Goal: Answer question/provide support

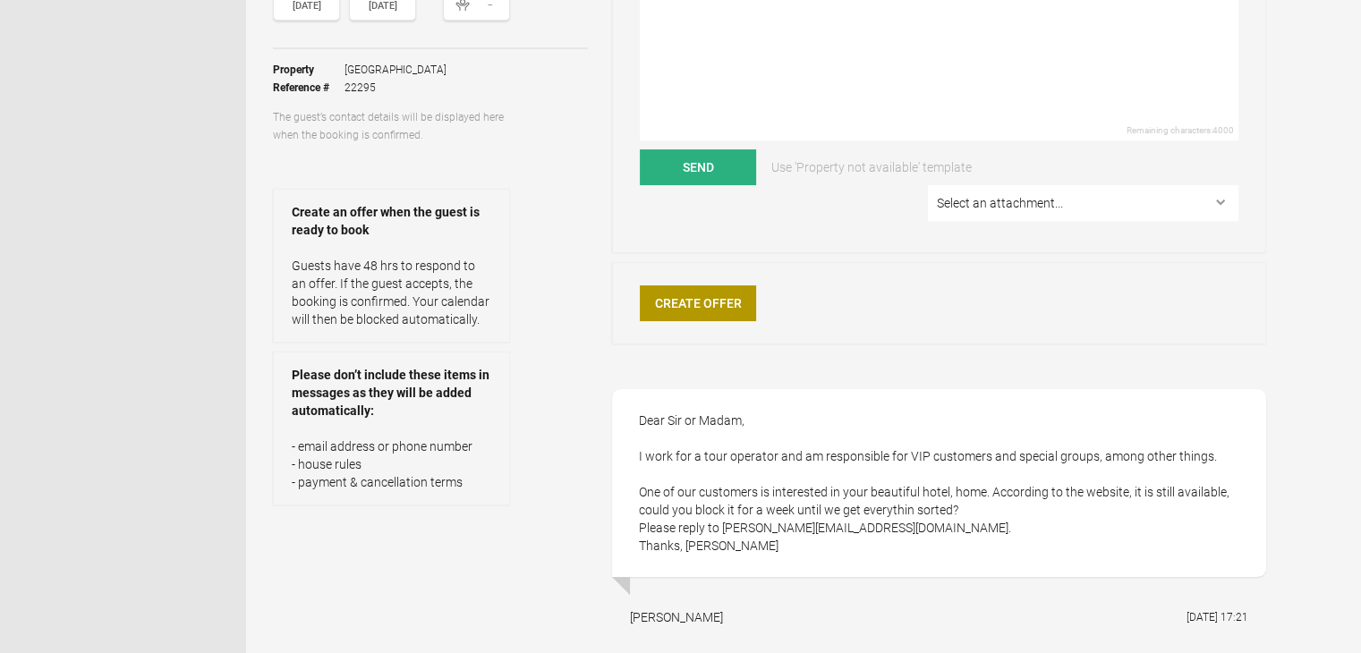
scroll to position [358, 0]
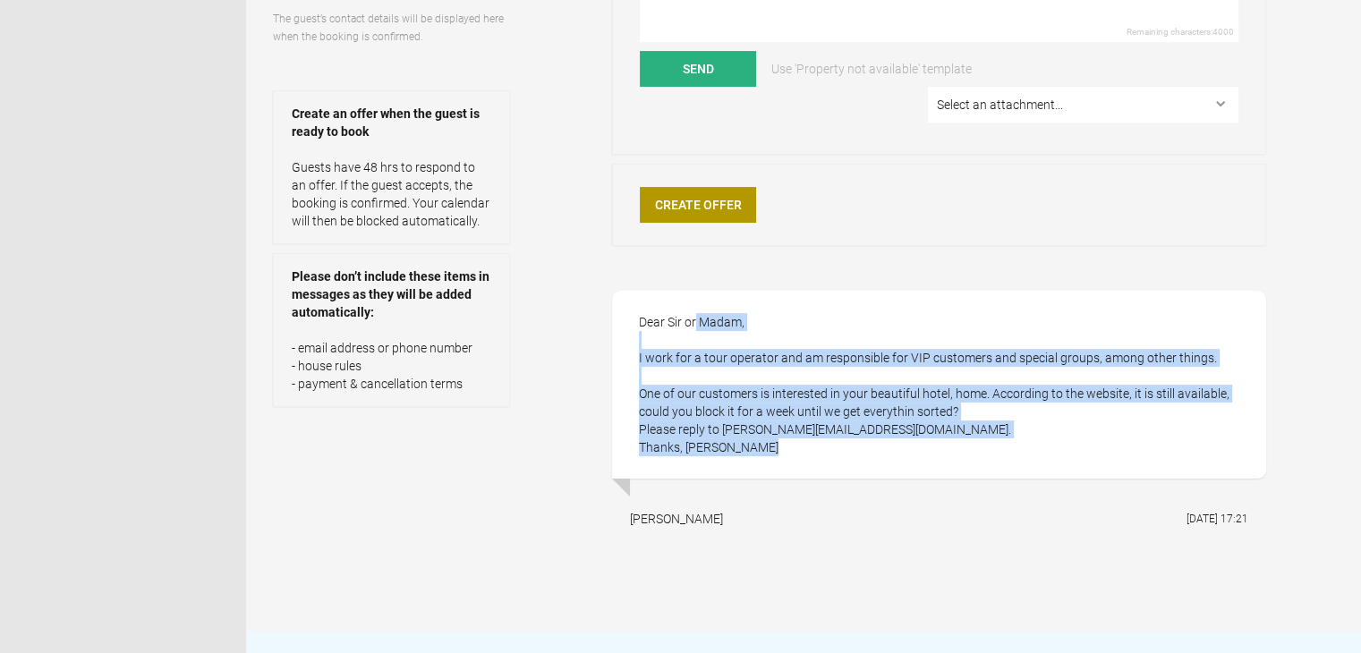
drag, startPoint x: 637, startPoint y: 320, endPoint x: 790, endPoint y: 449, distance: 200.1
click at [790, 449] on div "Dear Sir or Madam, I work for a tour operator and am responsible for VIP custom…" at bounding box center [939, 385] width 654 height 188
copy div "Dear [PERSON_NAME] or Madam, I work for a tour operator and am responsible for …"
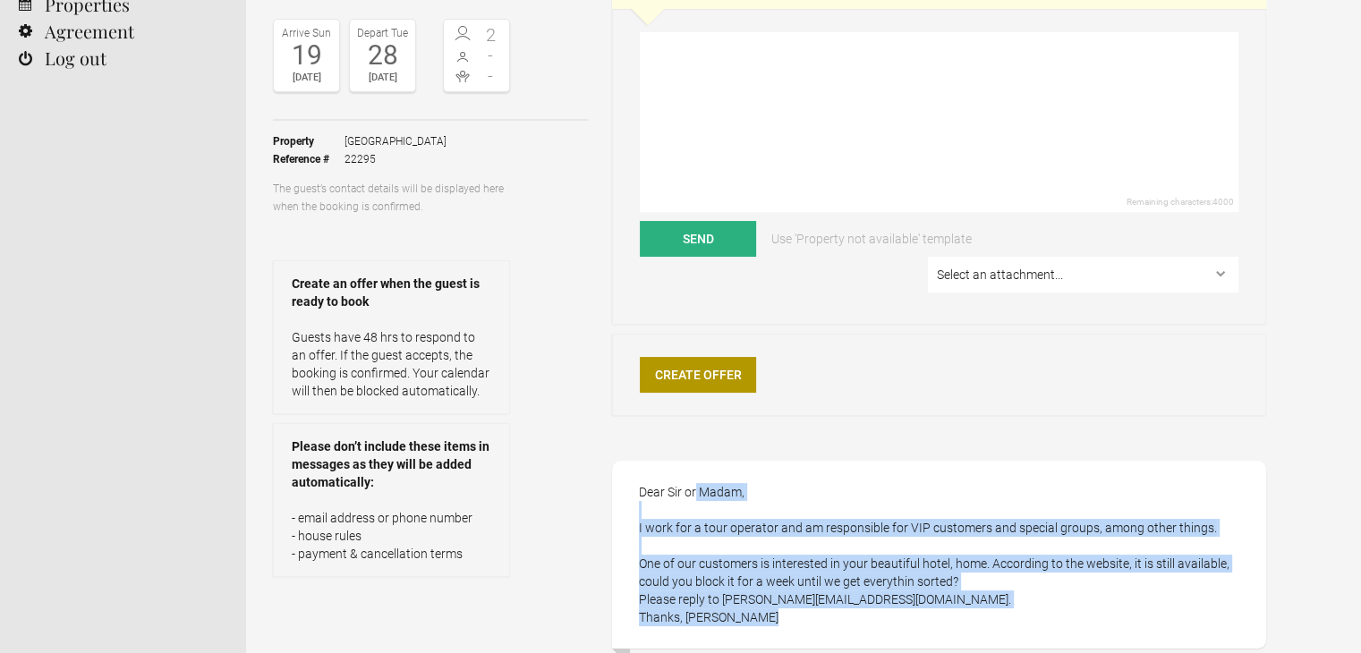
scroll to position [179, 0]
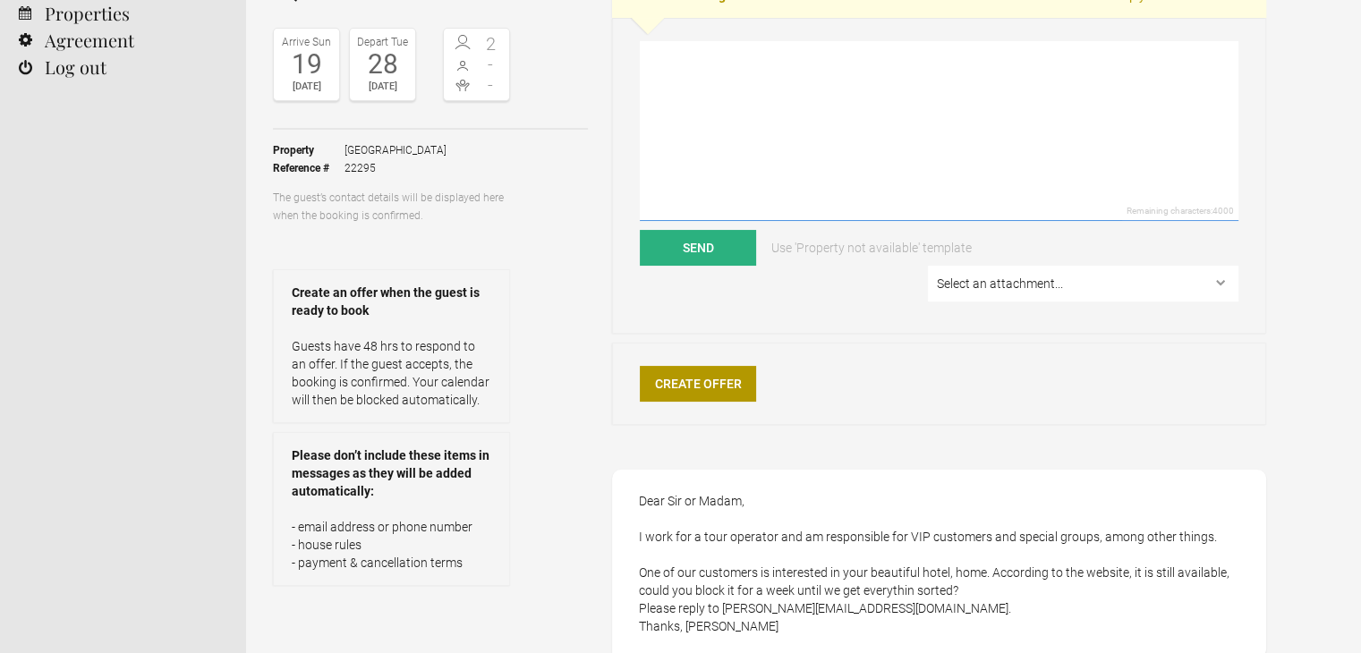
click at [719, 116] on textarea at bounding box center [939, 131] width 599 height 180
paste textarea "Dear [PERSON_NAME], Thank you very much for your message and for considering ou…"
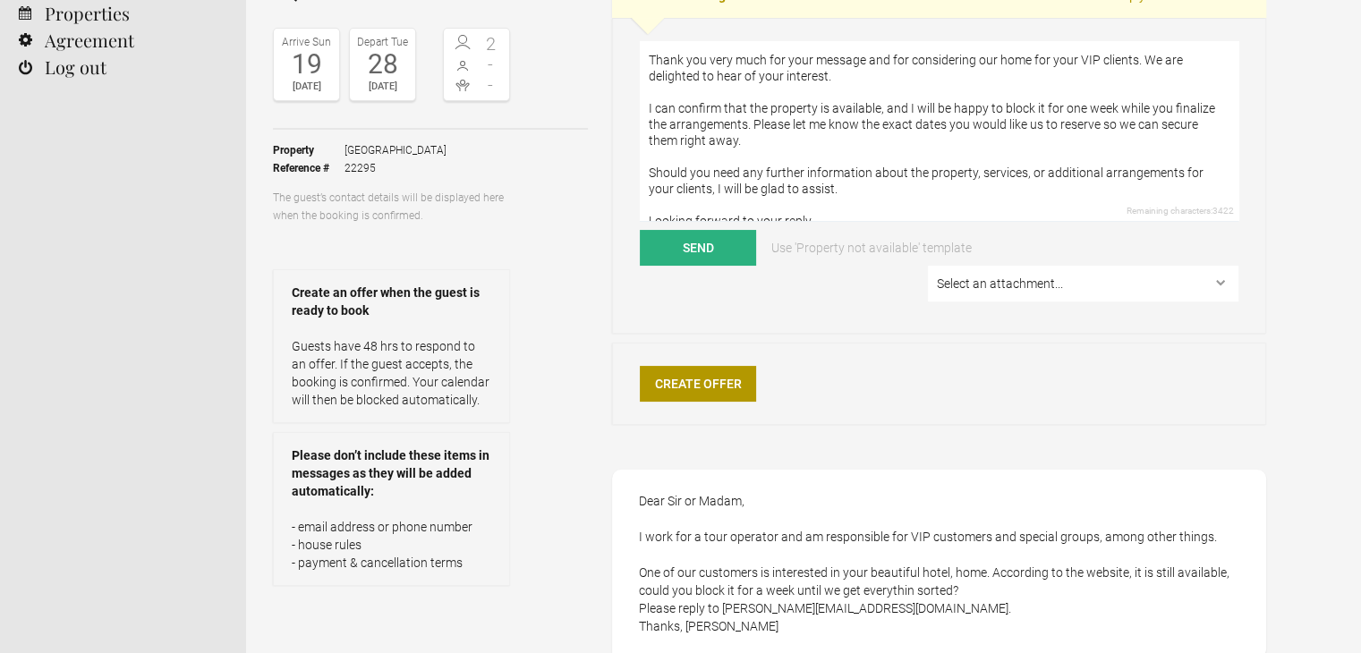
scroll to position [0, 0]
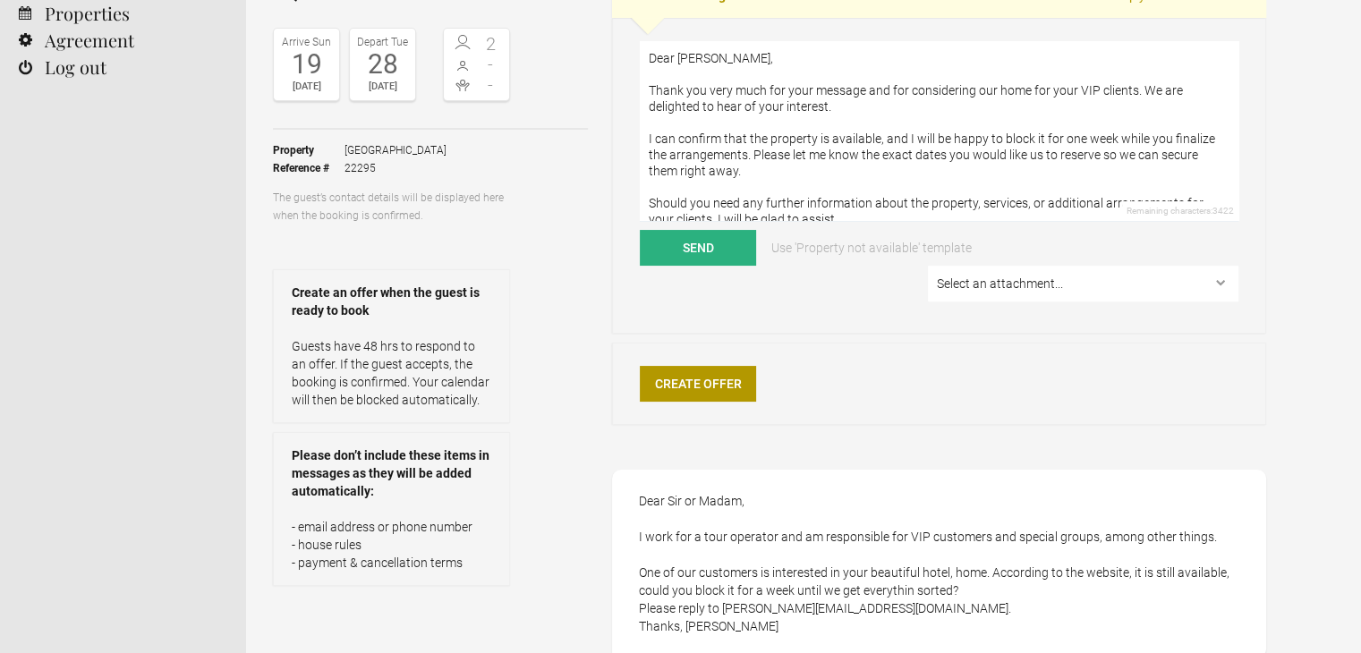
drag, startPoint x: 730, startPoint y: 58, endPoint x: 680, endPoint y: 54, distance: 50.3
click at [680, 54] on textarea "Dear [PERSON_NAME], Thank you very much for your message and for considering ou…" at bounding box center [939, 131] width 599 height 180
drag, startPoint x: 978, startPoint y: 90, endPoint x: 1030, endPoint y: 90, distance: 51.9
click at [1030, 90] on textarea "Dear [PERSON_NAME], Thank you very much for your message and for considering ou…" at bounding box center [939, 131] width 599 height 180
click at [1108, 87] on textarea "Dear [PERSON_NAME], Thank you very much for your message and for considering Ca…" at bounding box center [939, 131] width 599 height 180
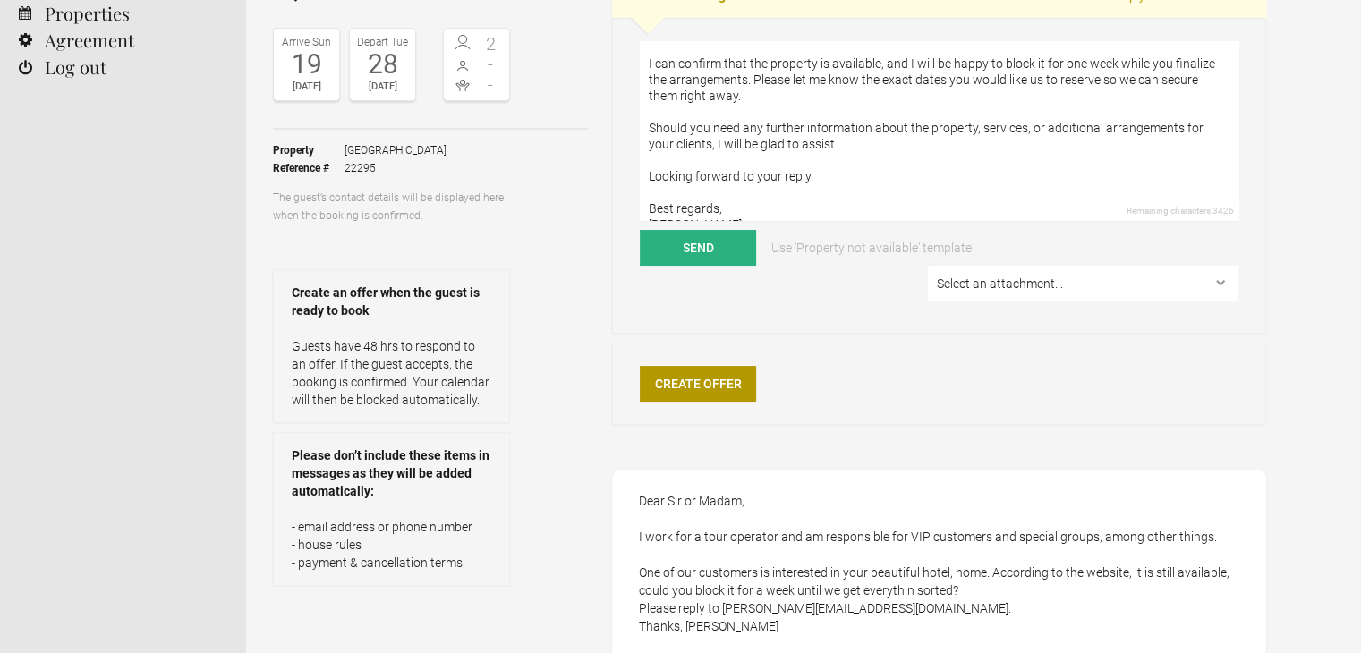
scroll to position [80, 0]
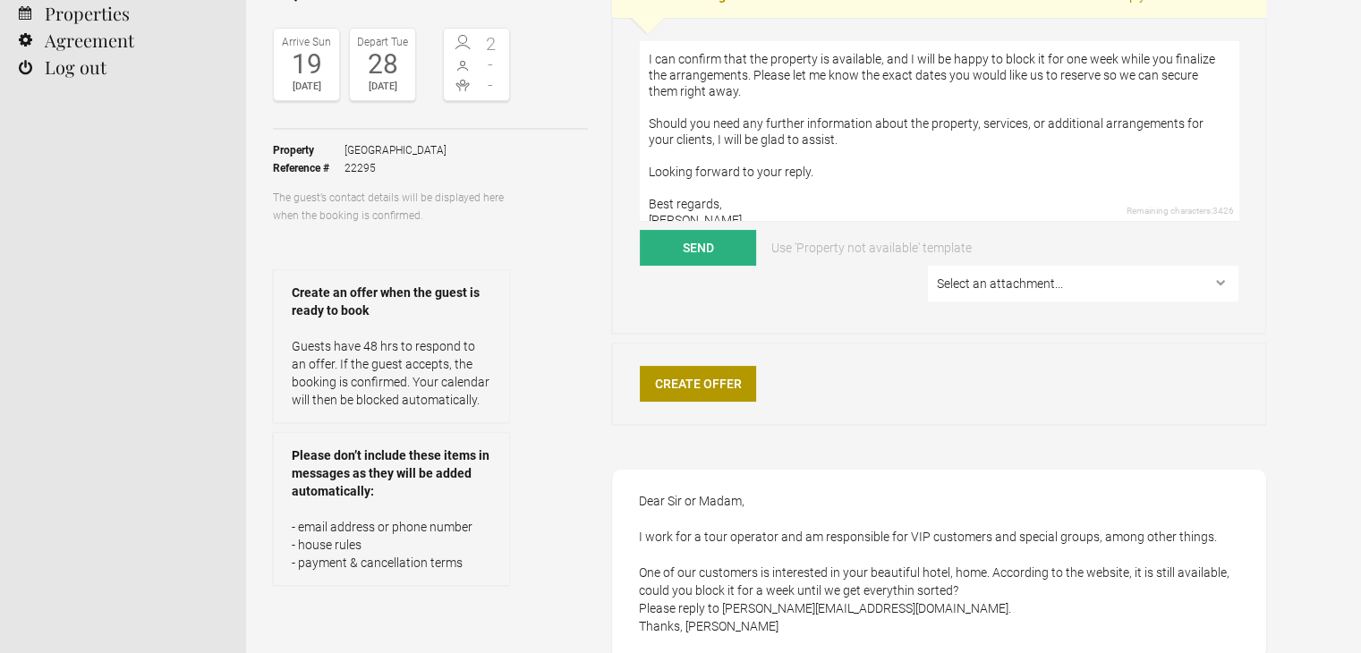
type textarea "Dear [PERSON_NAME], Thank you very much for your message and for considering Ca…"
drag, startPoint x: 725, startPoint y: 609, endPoint x: 833, endPoint y: 609, distance: 108.3
click at [833, 609] on div "Dear Sir or Madam, I work for a tour operator and am responsible for VIP custom…" at bounding box center [939, 564] width 654 height 188
copy div "[PERSON_NAME][EMAIL_ADDRESS][DOMAIN_NAME]"
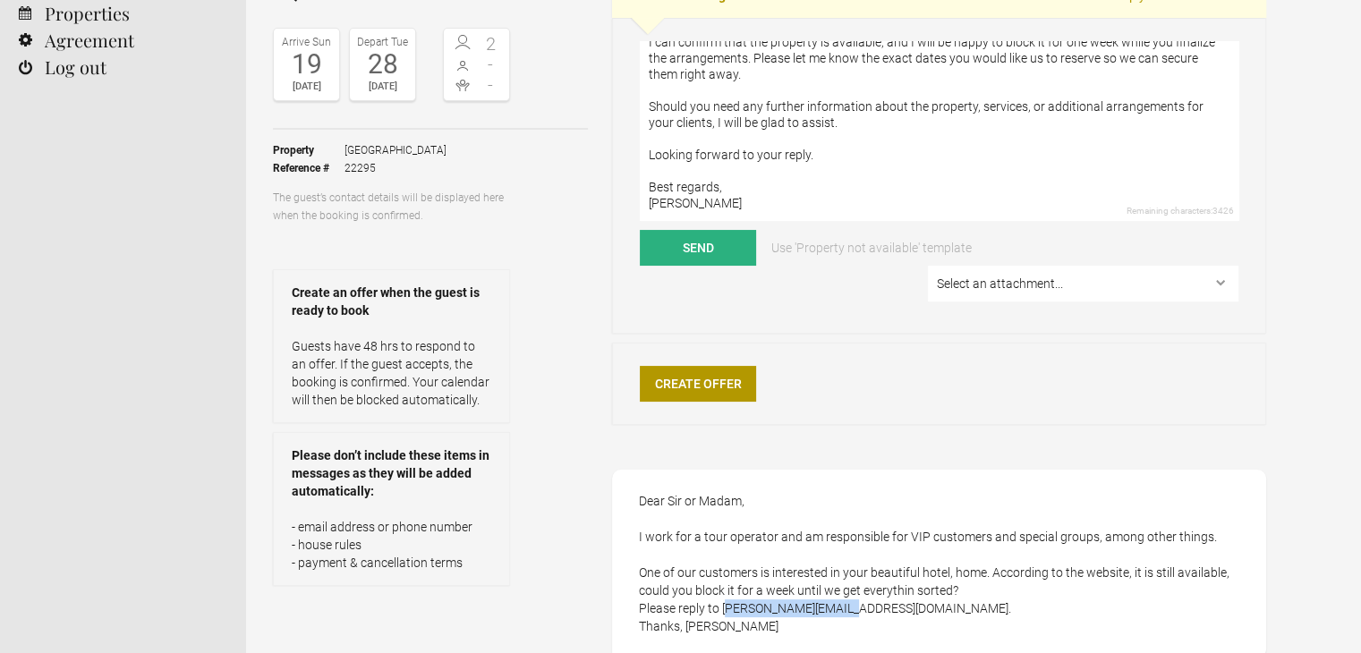
scroll to position [268, 0]
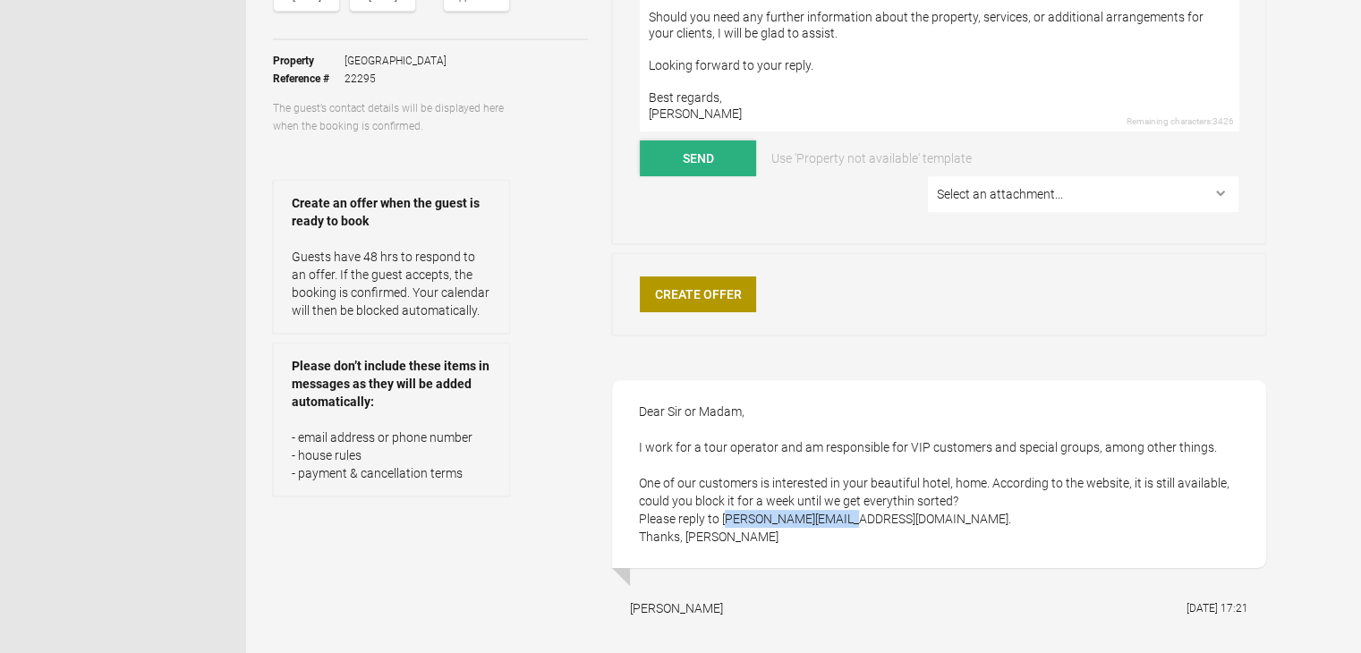
click at [709, 164] on button "Send" at bounding box center [698, 158] width 116 height 36
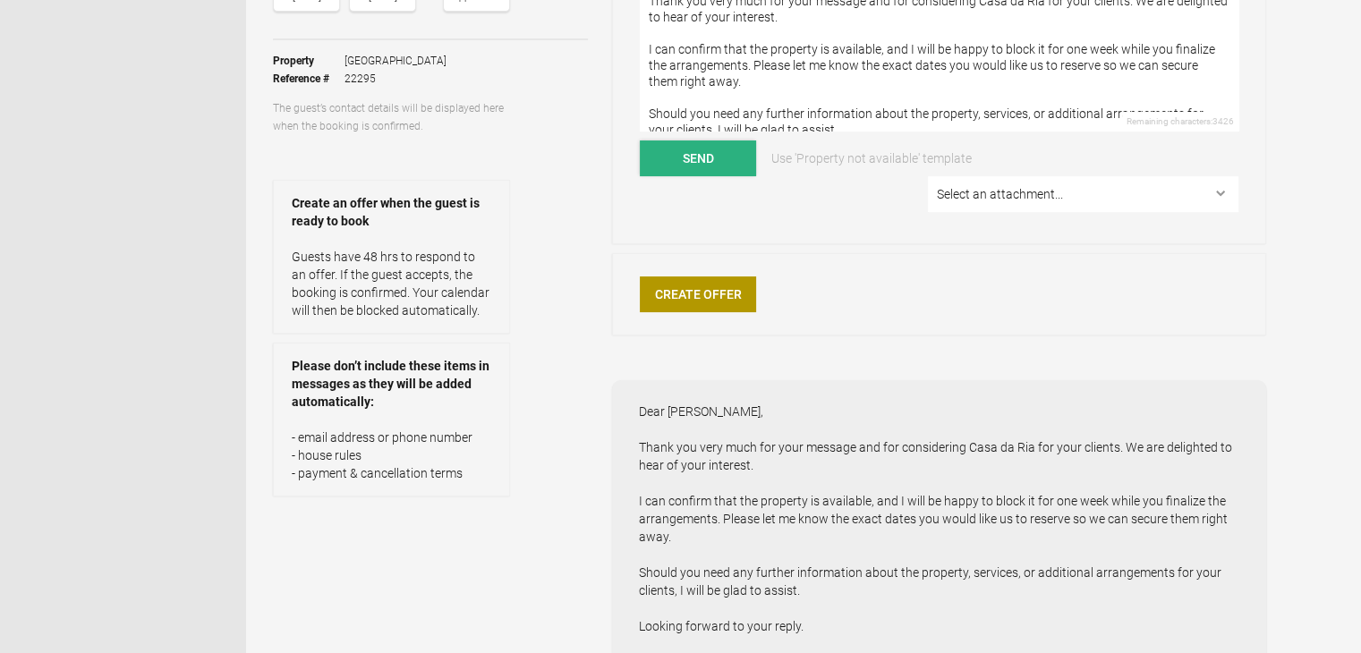
scroll to position [0, 0]
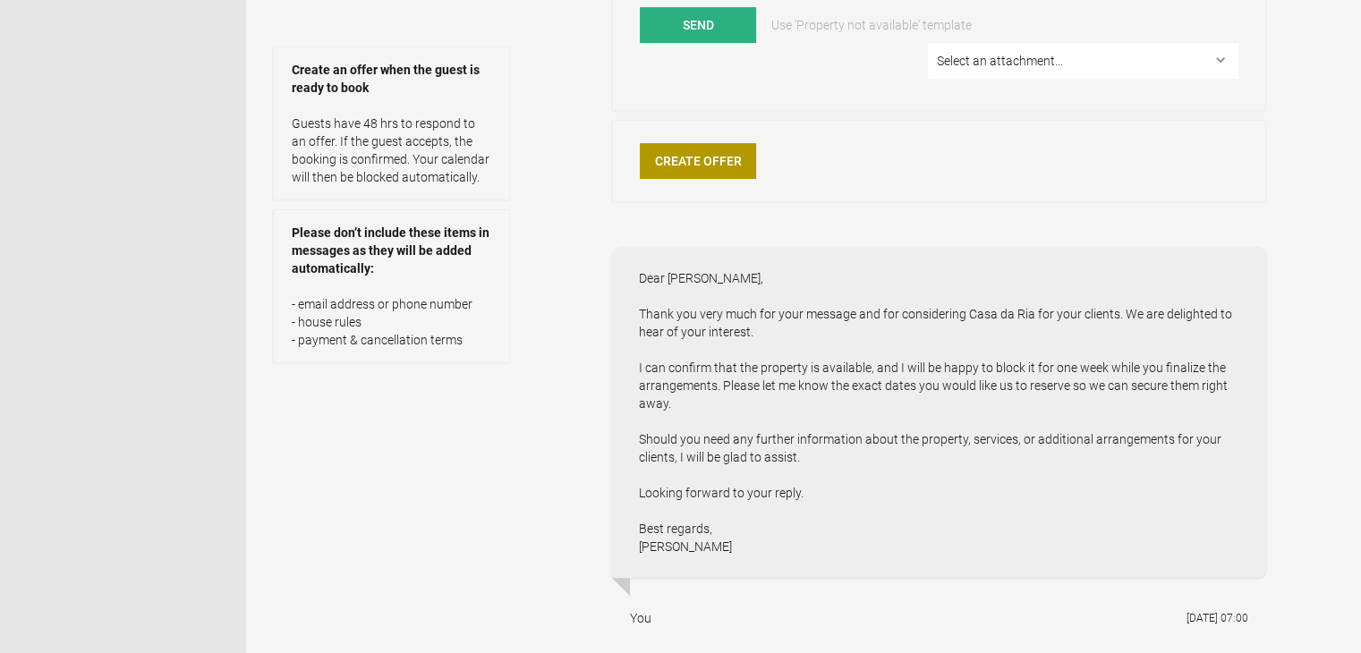
scroll to position [447, 0]
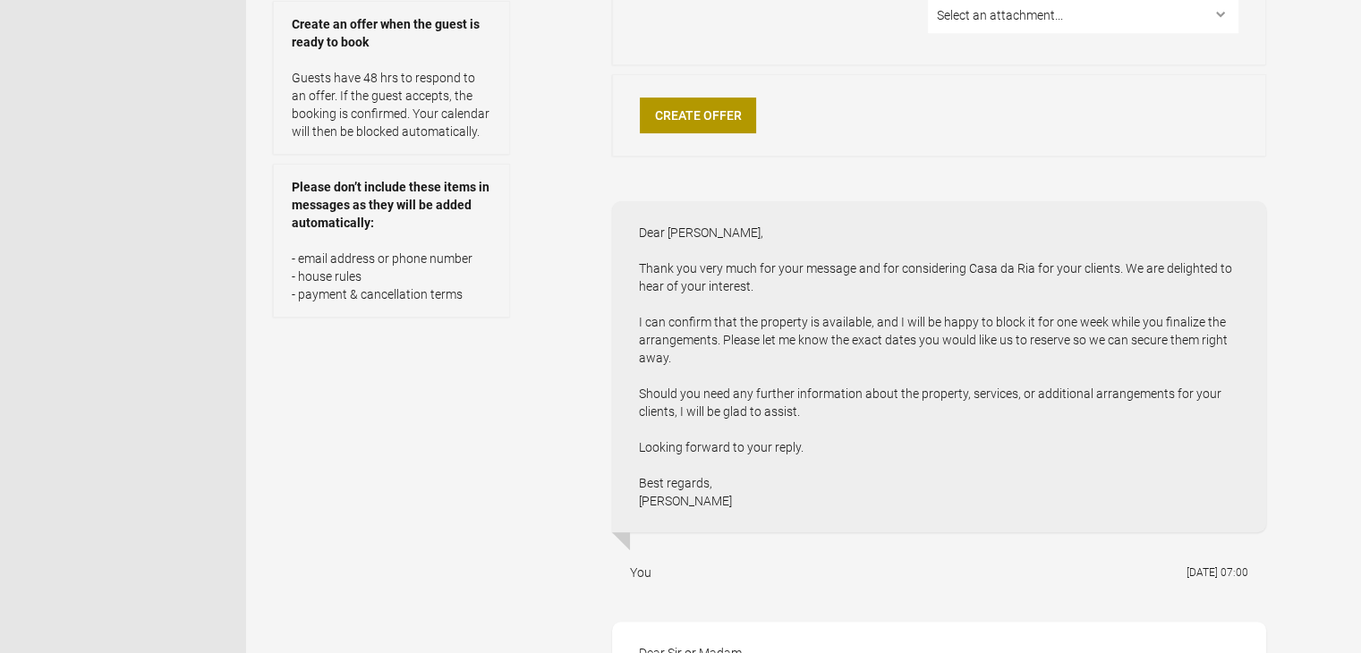
click at [722, 500] on div "Dear Doreen, Thank you very much for your message and for considering Casa da R…" at bounding box center [939, 366] width 654 height 331
drag, startPoint x: 712, startPoint y: 501, endPoint x: 640, endPoint y: 229, distance: 281.5
click at [640, 229] on div "Dear Doreen, Thank you very much for your message and for considering Casa da R…" at bounding box center [939, 366] width 654 height 331
copy div "Dear Doreen, Thank you very much for your message and for considering Casa da R…"
click at [938, 507] on div "Dear Doreen, Thank you very much for your message and for considering Casa da R…" at bounding box center [939, 366] width 654 height 331
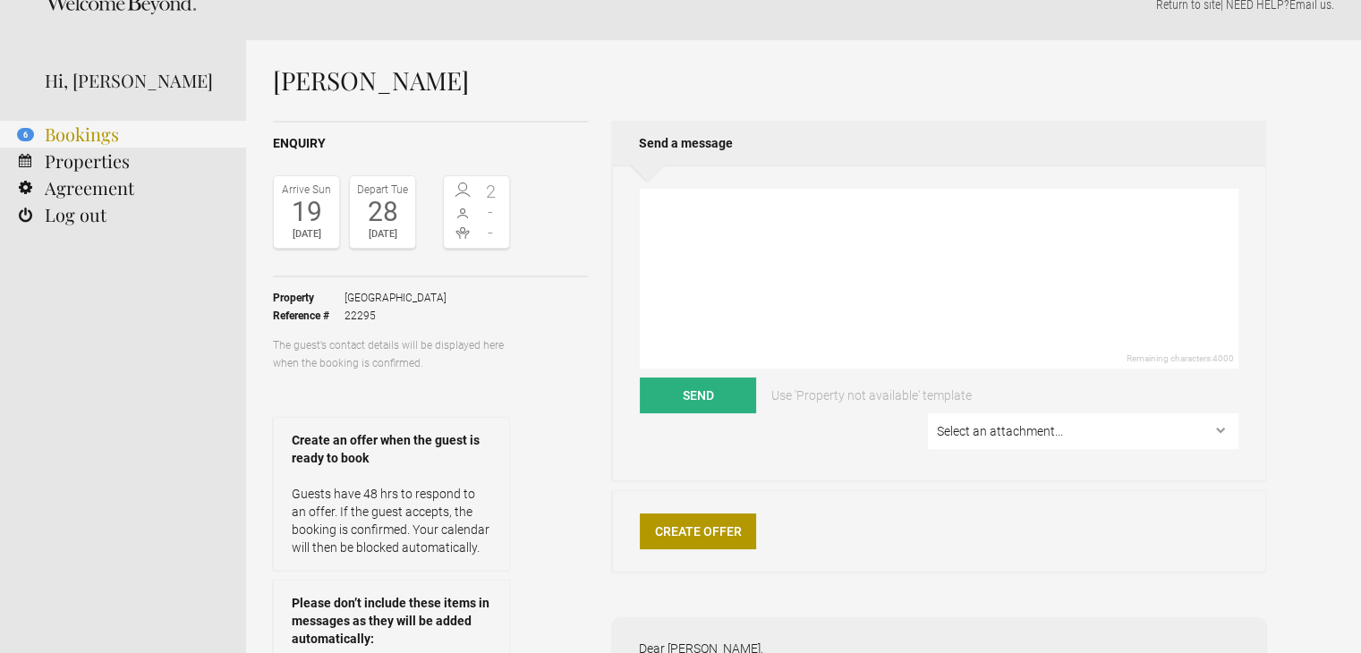
scroll to position [0, 0]
